Goal: Information Seeking & Learning: Learn about a topic

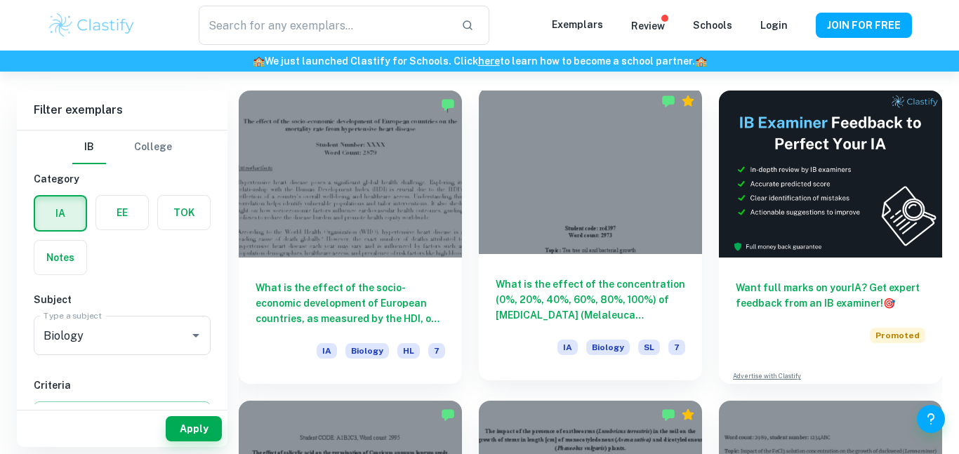
scroll to position [383, 0]
click at [543, 289] on h6 "What is the effect of the concentration (0%, 20%, 40%, 60%, 80%, 100%) of [MEDI…" at bounding box center [591, 300] width 190 height 46
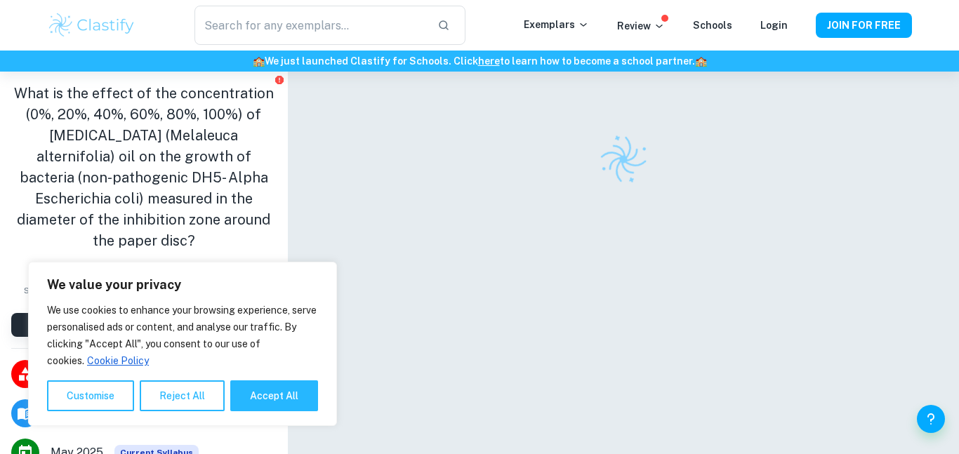
click at [263, 401] on button "Accept All" at bounding box center [274, 396] width 88 height 31
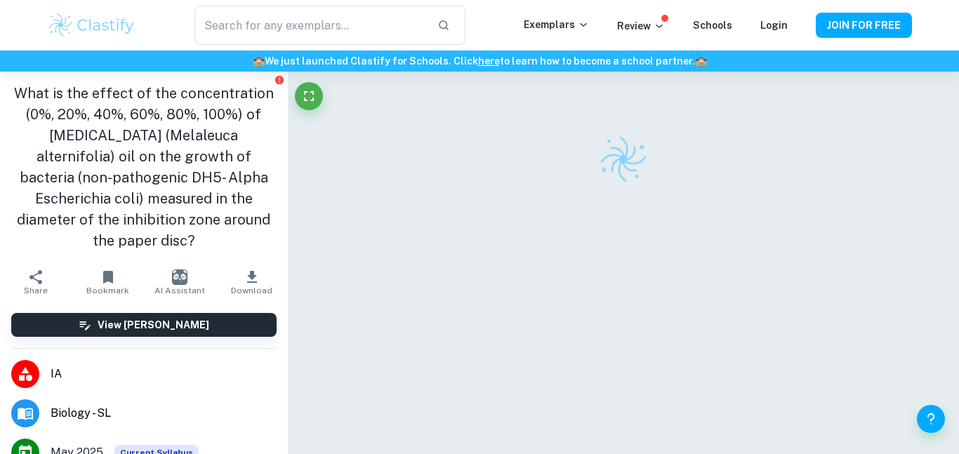
checkbox input "true"
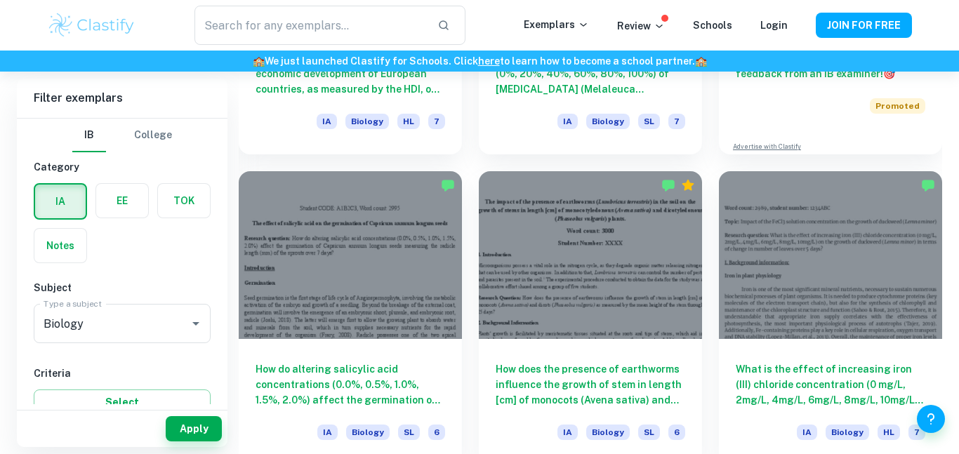
scroll to position [613, 0]
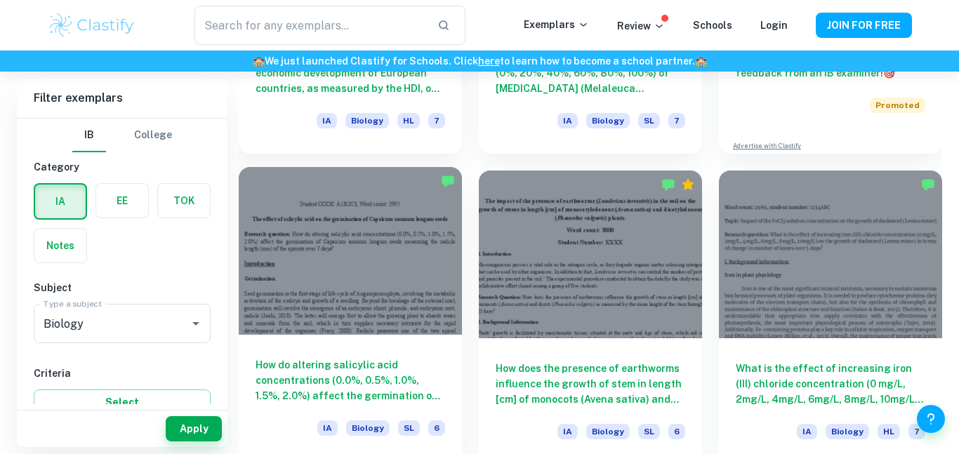
click at [345, 382] on h6 "How do altering salicylic acid concentrations (0.0%, 0.5%, 1.0%, 1.5%, 2.0%) af…" at bounding box center [351, 380] width 190 height 46
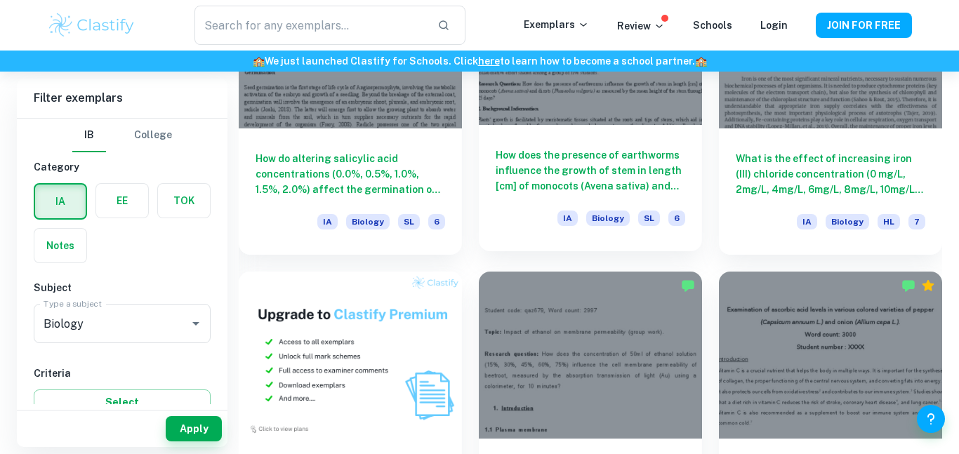
scroll to position [824, 0]
click at [588, 164] on h6 "How does the presence of earthworms influence the growth of stem in length [cm]…" at bounding box center [591, 170] width 190 height 46
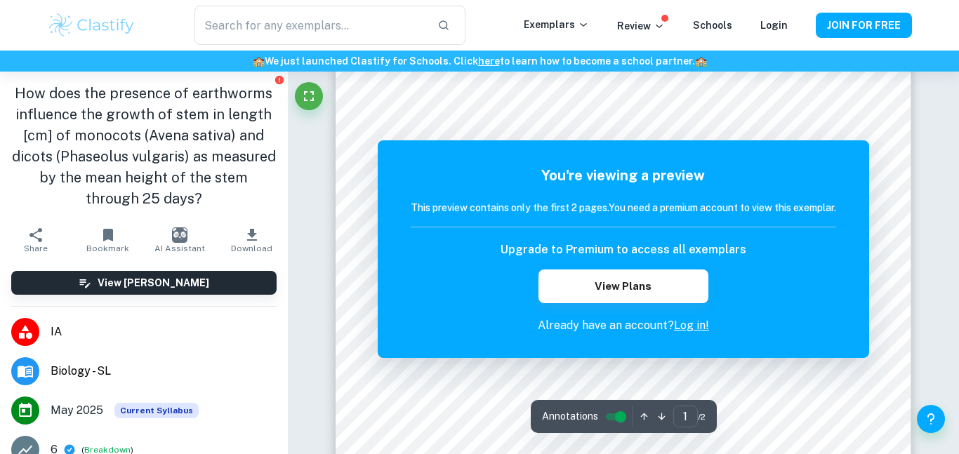
scroll to position [369, 0]
click at [157, 111] on h1 "How does the presence of earthworms influence the growth of stem in length [cm]…" at bounding box center [143, 146] width 265 height 126
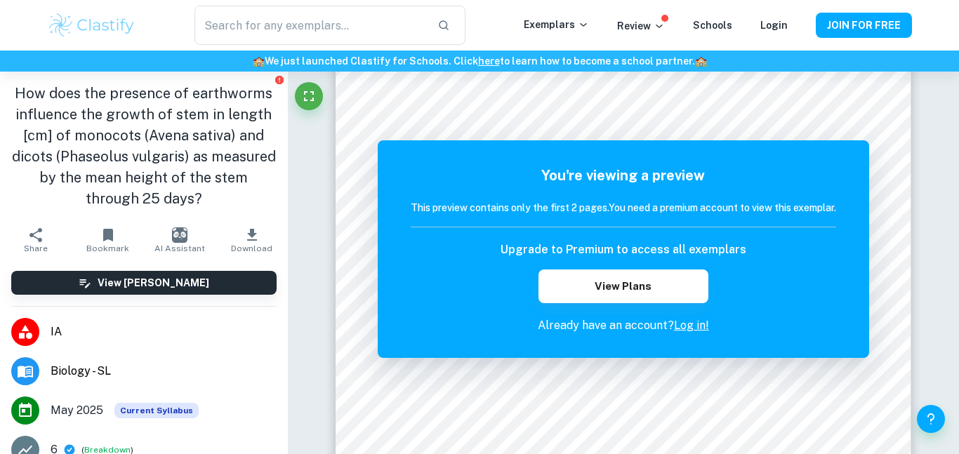
click at [157, 111] on h1 "How does the presence of earthworms influence the growth of stem in length [cm]…" at bounding box center [143, 146] width 265 height 126
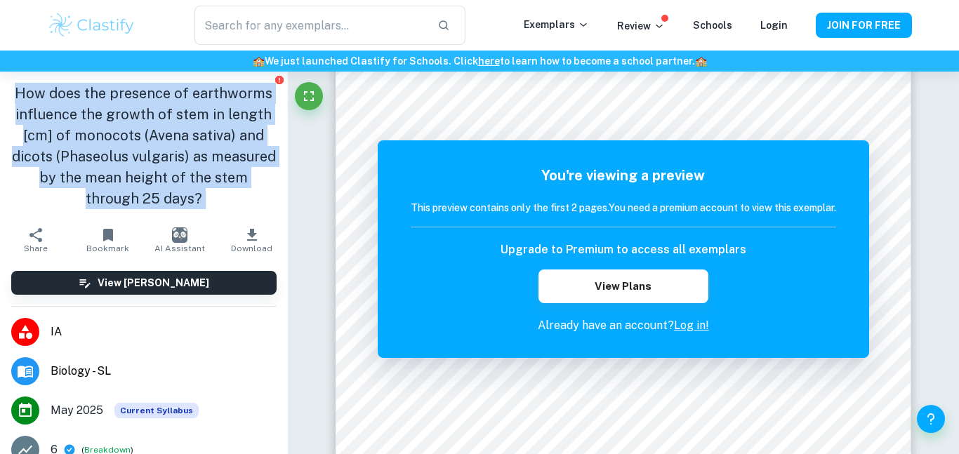
copy aside "How does the presence of earthworms influence the growth of stem in length [cm]…"
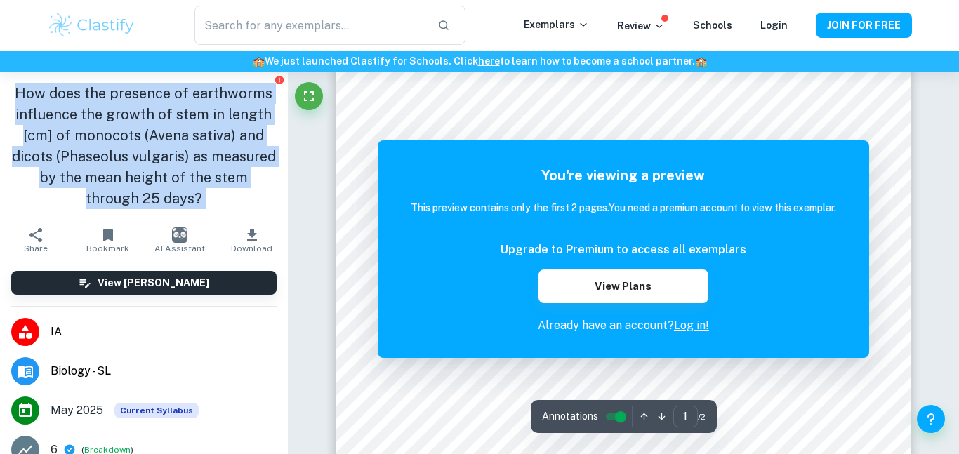
scroll to position [257, 0]
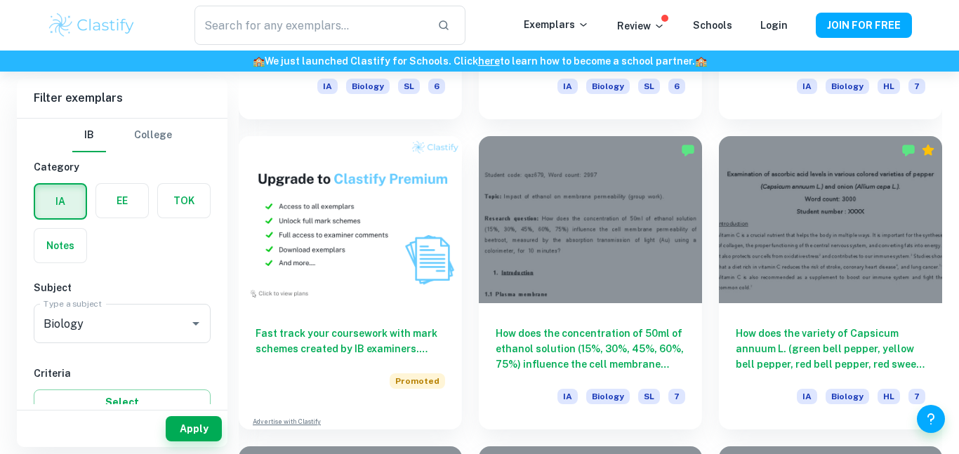
scroll to position [954, 0]
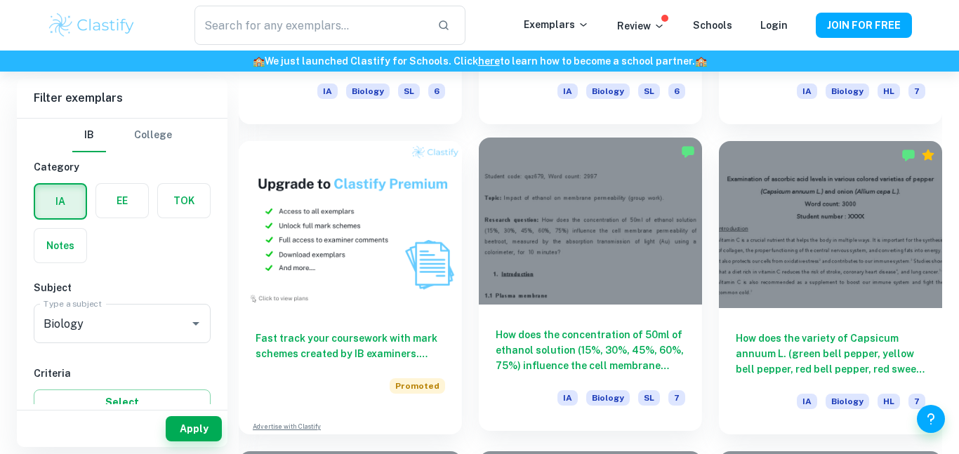
click at [590, 350] on h6 "How does the concentration of 50ml of ethanol solution (15%, 30%, 45%, 60%, 75%…" at bounding box center [591, 350] width 190 height 46
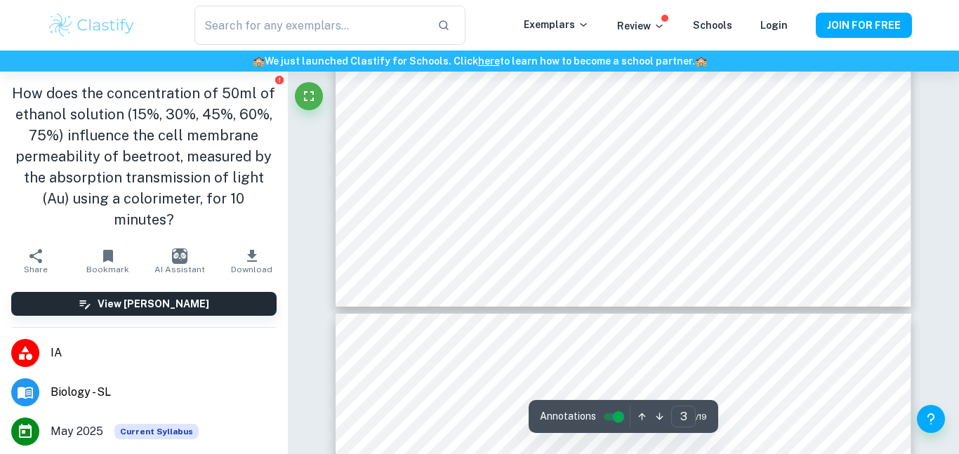
scroll to position [2422, 0]
click at [155, 173] on h1 "How does the concentration of 50ml of ethanol solution (15%, 30%, 45%, 60%, 75%…" at bounding box center [143, 156] width 265 height 147
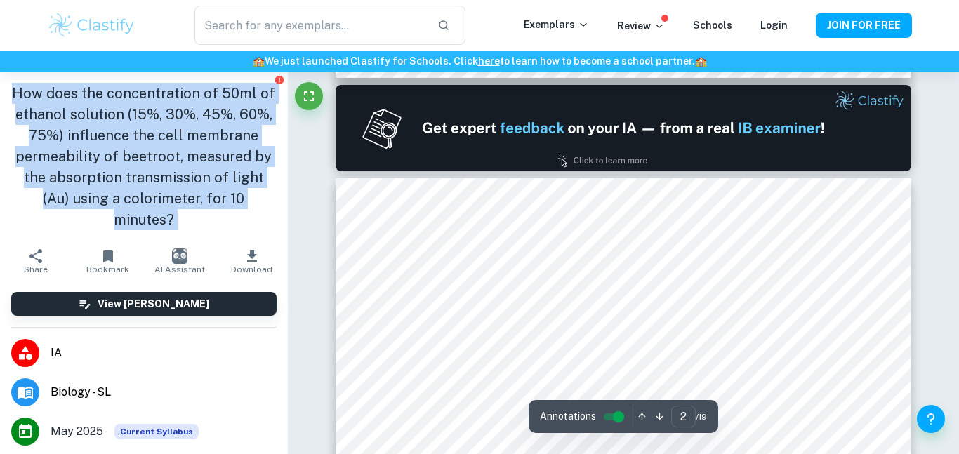
scroll to position [0, 0]
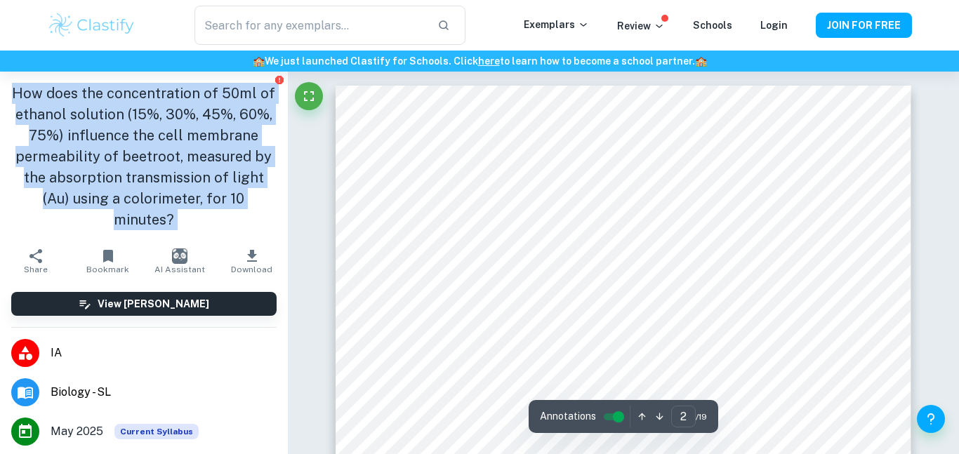
type input "1"
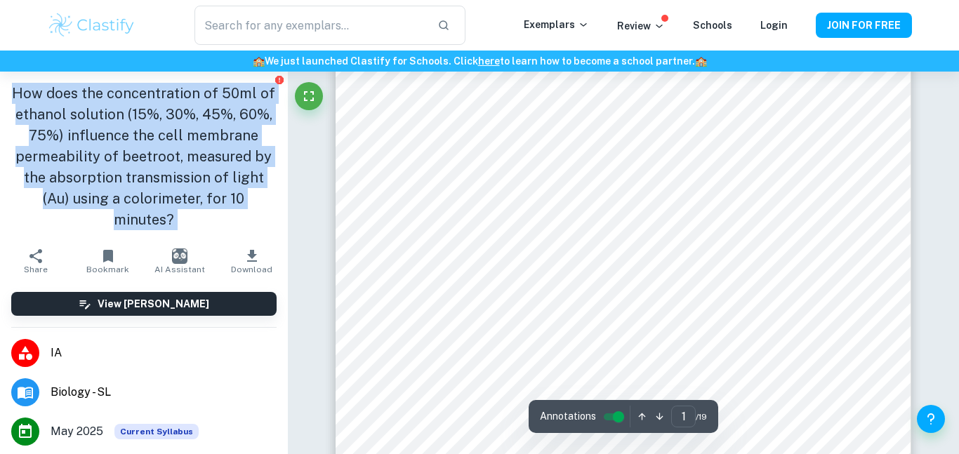
scroll to position [86, 0]
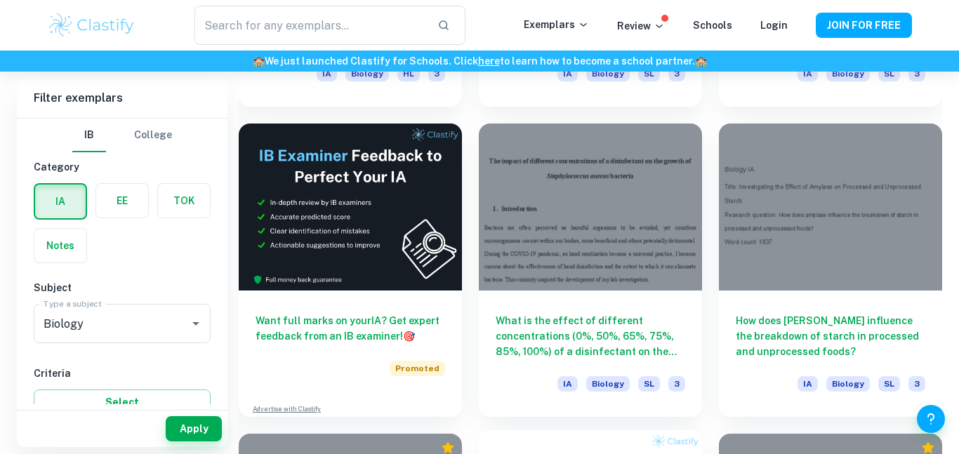
scroll to position [2212, 0]
